Goal: Find specific page/section: Locate a particular part of the current website

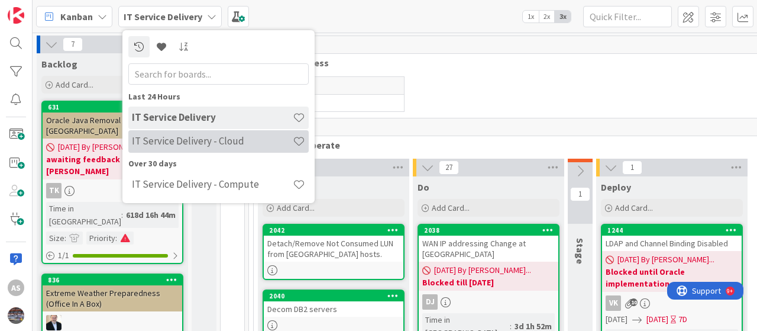
scroll to position [1774, 0]
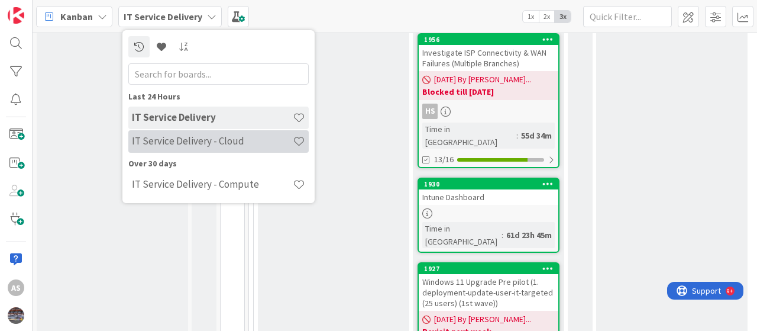
click at [171, 139] on h4 "IT Service Delivery - Cloud" at bounding box center [212, 141] width 161 height 12
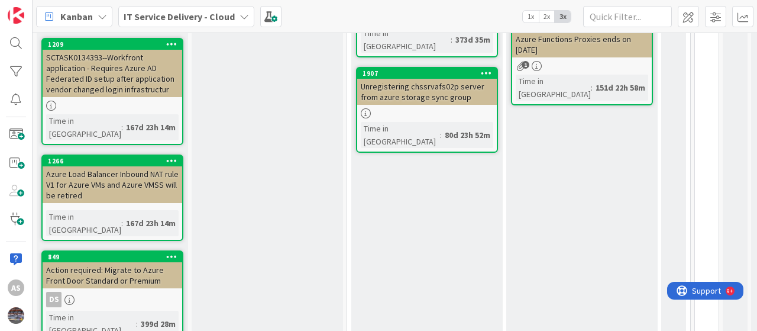
scroll to position [428, 0]
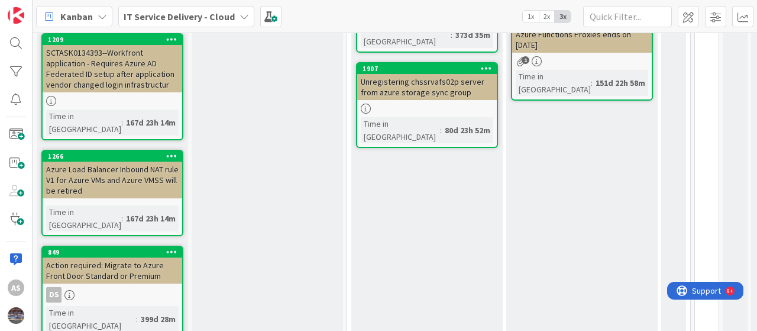
click at [125, 257] on div "Action required: Migrate to Azure Front Door Standard or Premium" at bounding box center [113, 270] width 140 height 26
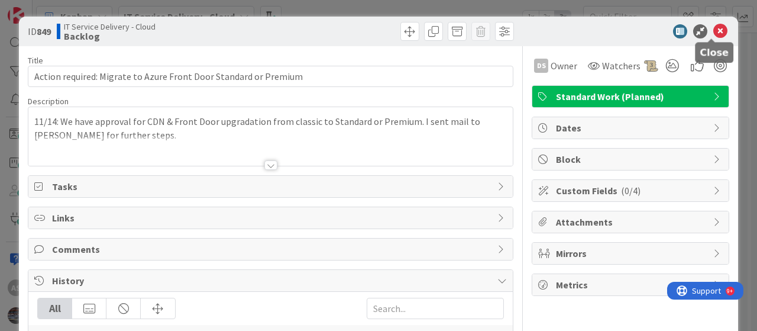
click at [713, 31] on icon at bounding box center [720, 31] width 14 height 14
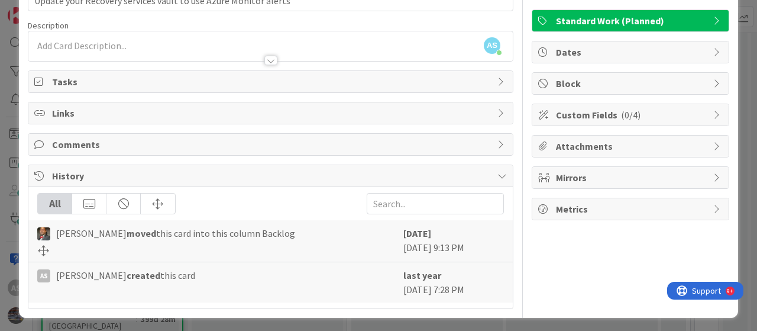
scroll to position [17, 0]
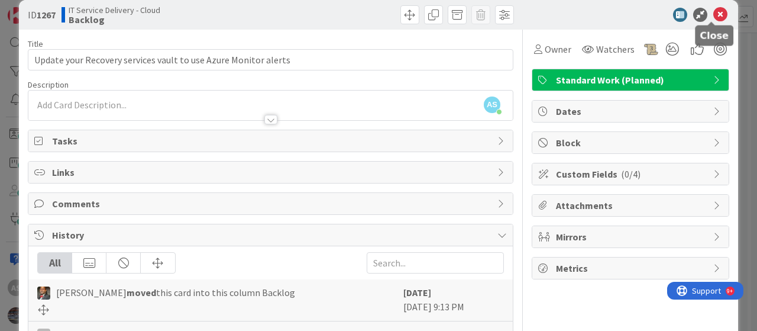
click at [713, 12] on icon at bounding box center [720, 15] width 14 height 14
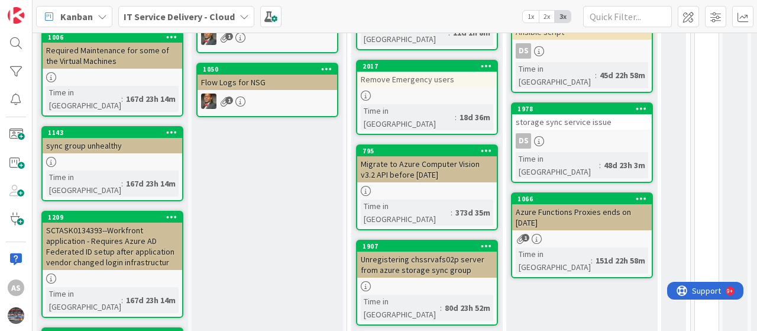
scroll to position [192, 0]
